Goal: Transaction & Acquisition: Purchase product/service

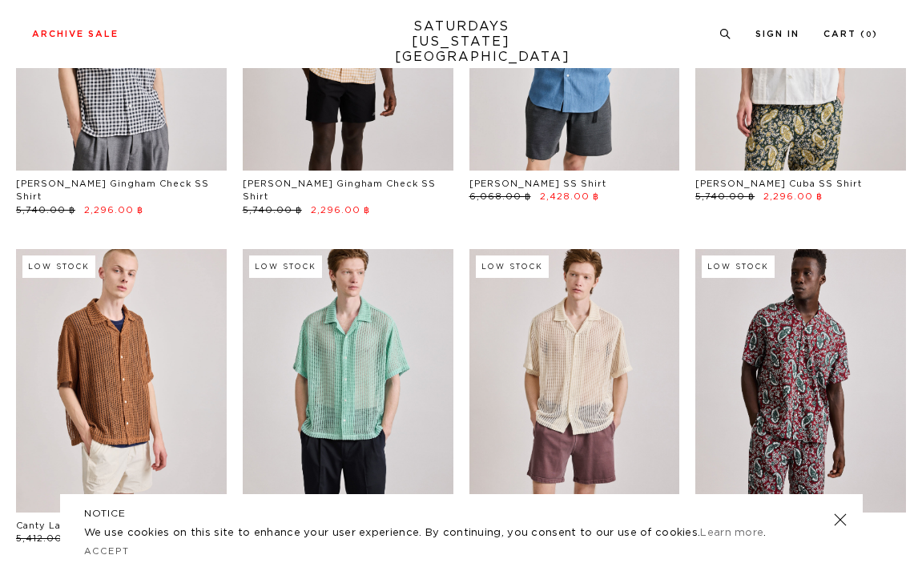
scroll to position [259, 0]
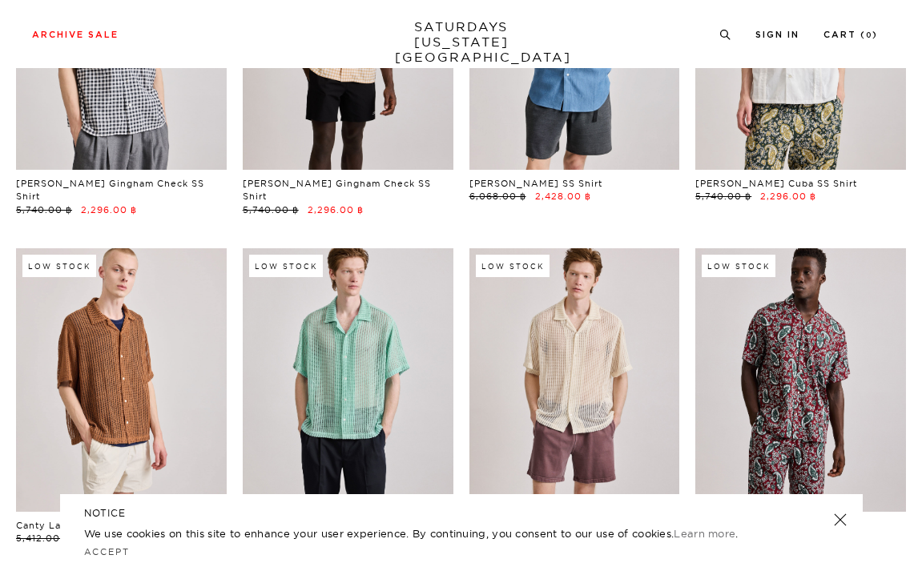
click at [840, 522] on link at bounding box center [839, 520] width 22 height 22
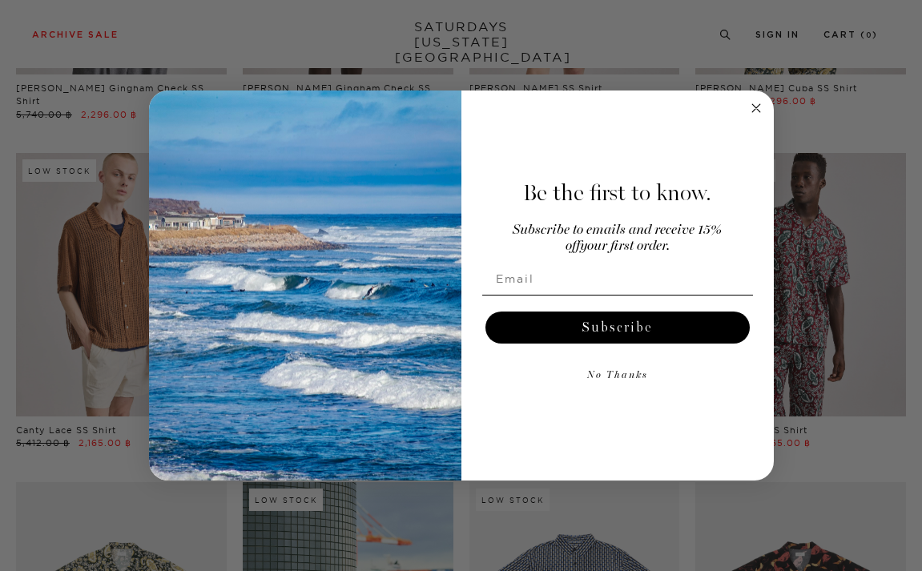
scroll to position [167, 0]
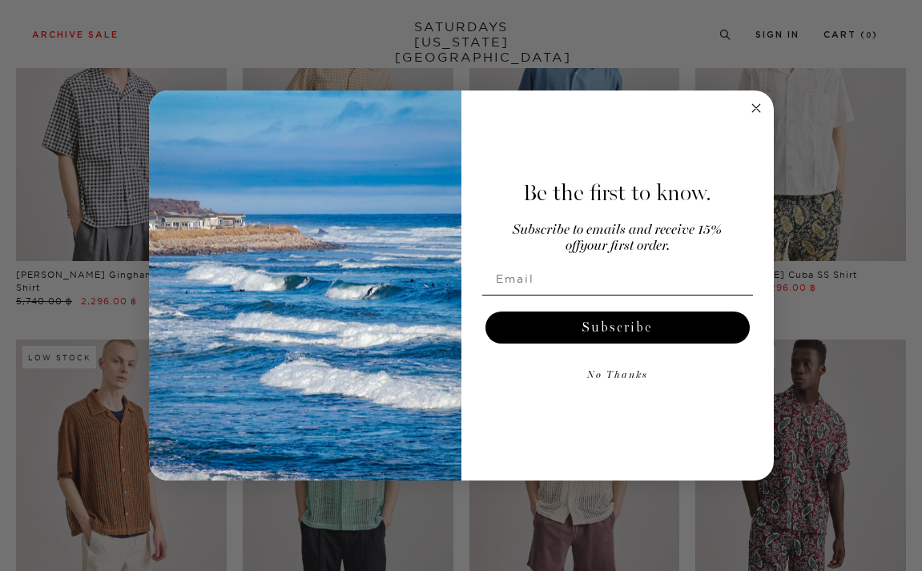
click at [759, 111] on icon "Close dialog" at bounding box center [756, 108] width 8 height 8
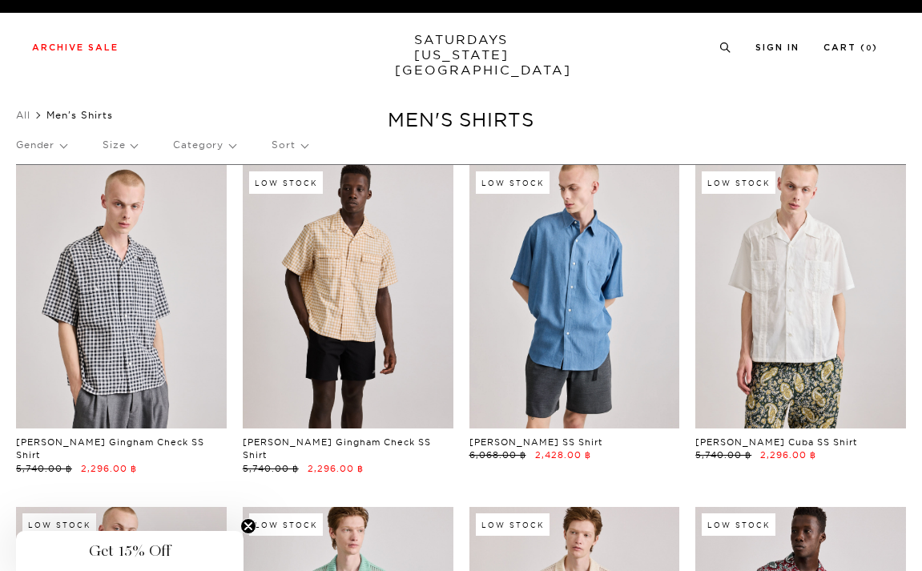
scroll to position [0, 0]
click at [27, 116] on link "All" at bounding box center [23, 115] width 14 height 12
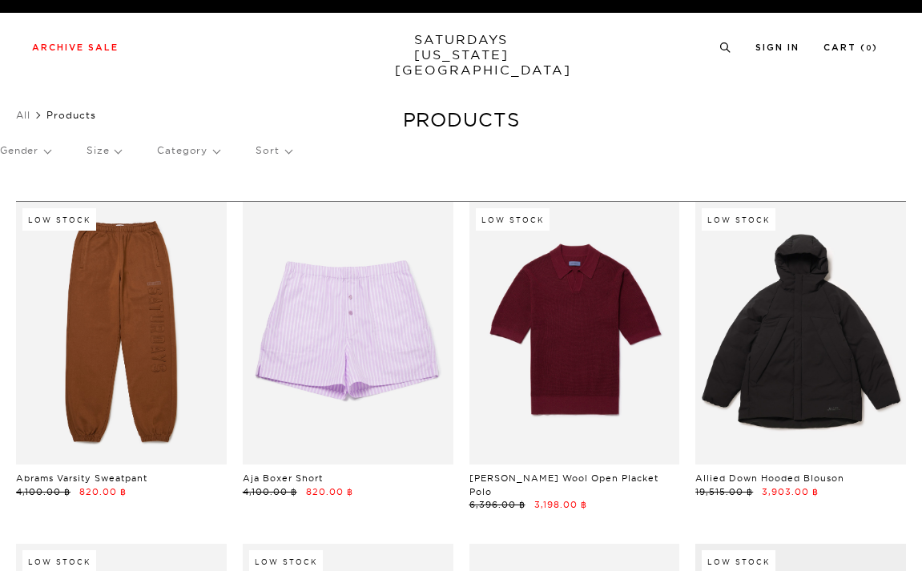
click at [21, 144] on p "Gender" at bounding box center [25, 150] width 50 height 37
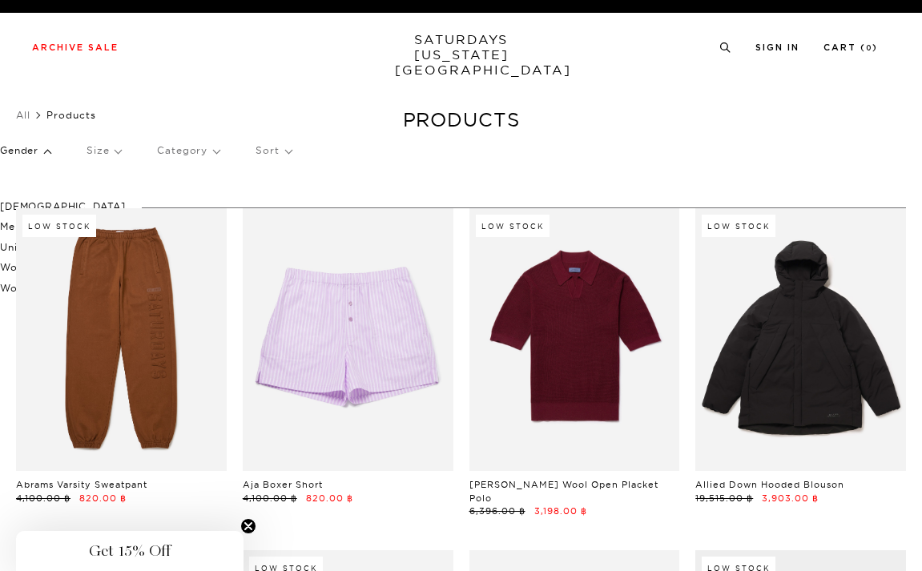
click at [4, 227] on p "Mens" at bounding box center [63, 226] width 126 height 21
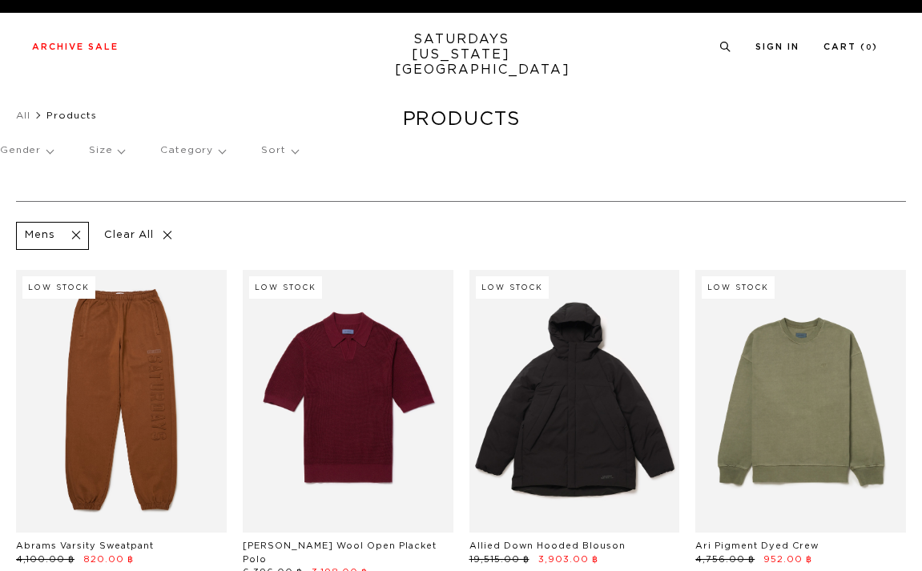
click at [200, 149] on p "Category" at bounding box center [192, 150] width 65 height 37
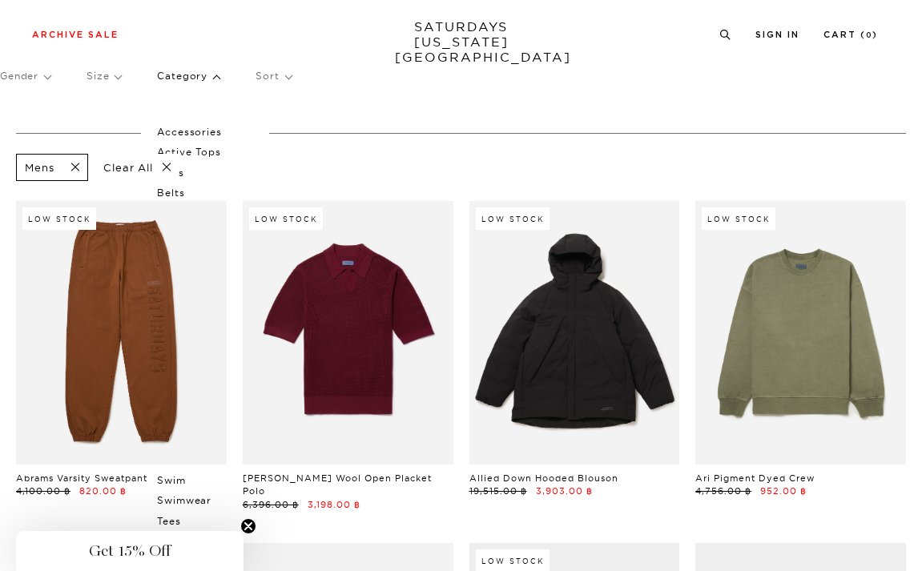
scroll to position [75, 0]
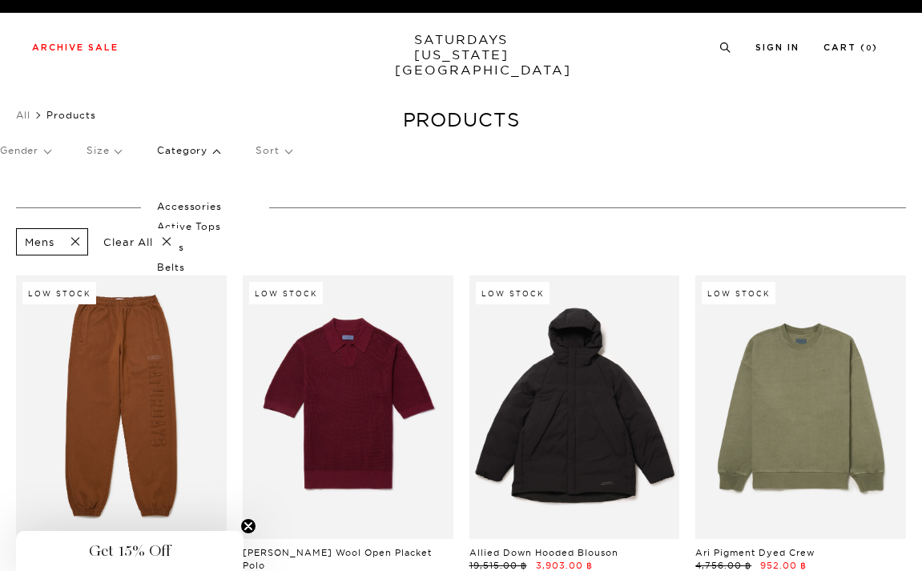
scroll to position [0, 0]
